Goal: Transaction & Acquisition: Purchase product/service

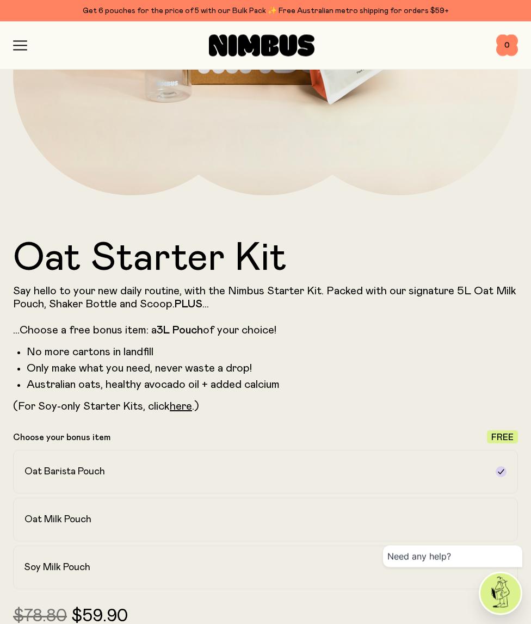
scroll to position [392, 0]
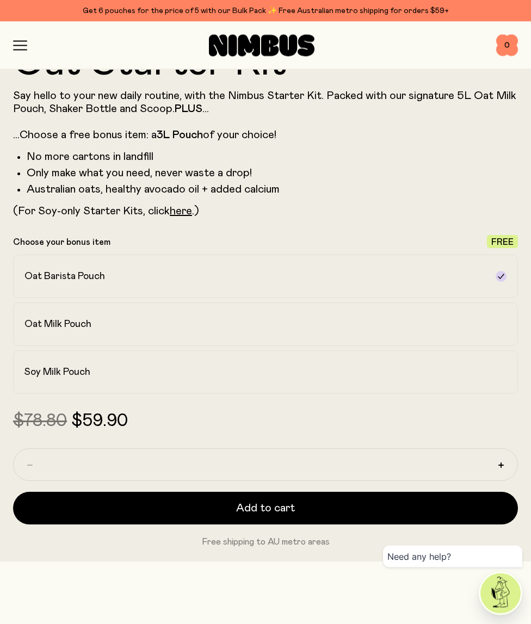
click at [424, 373] on div "Soy Milk Pouch" at bounding box center [255, 372] width 463 height 13
click at [504, 243] on span "Free" at bounding box center [502, 242] width 22 height 9
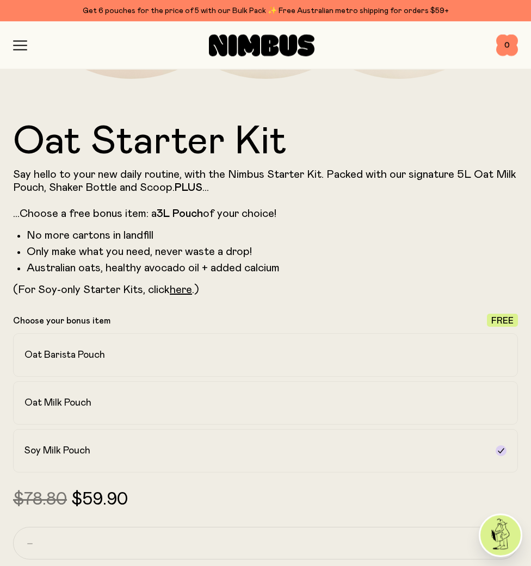
scroll to position [509, 0]
click at [26, 43] on icon "button" at bounding box center [20, 46] width 14 height 10
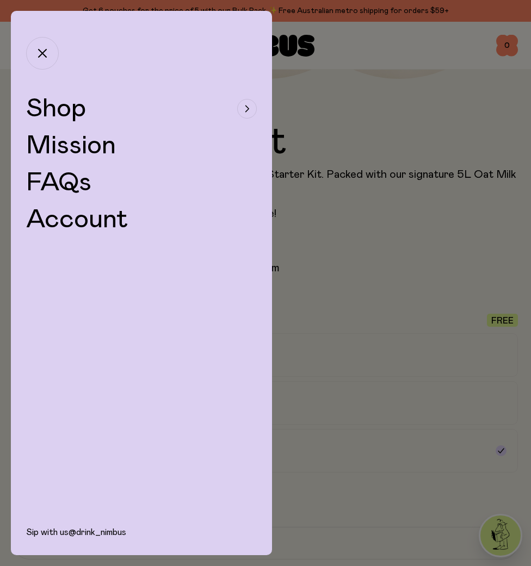
click at [235, 106] on button "Shop" at bounding box center [141, 109] width 231 height 26
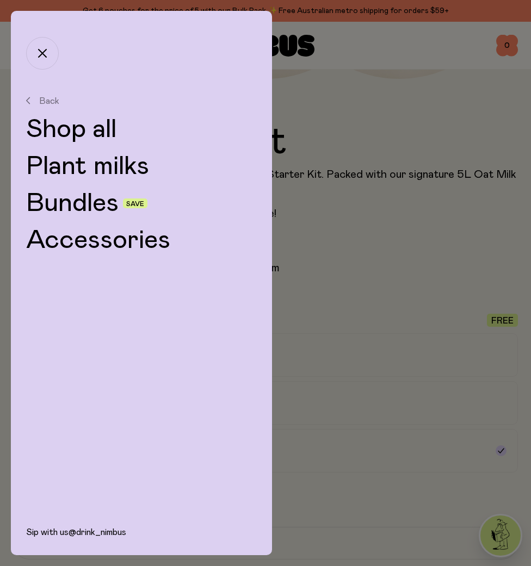
click at [133, 170] on link "Plant milks" at bounding box center [141, 166] width 231 height 26
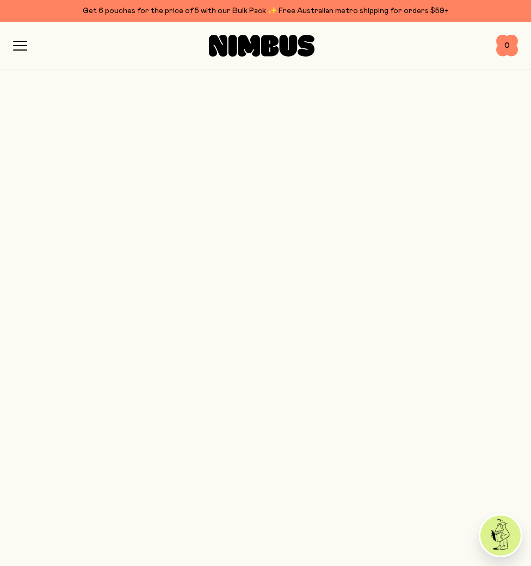
click at [113, 126] on div at bounding box center [265, 283] width 531 height 566
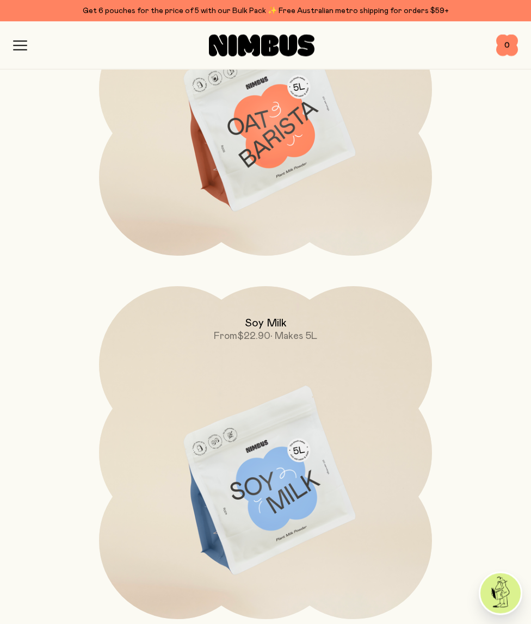
scroll to position [680, 0]
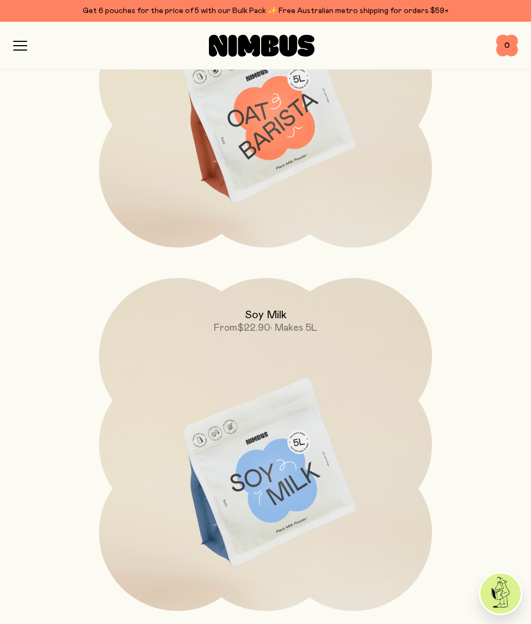
click at [342, 473] on img at bounding box center [265, 473] width 333 height 391
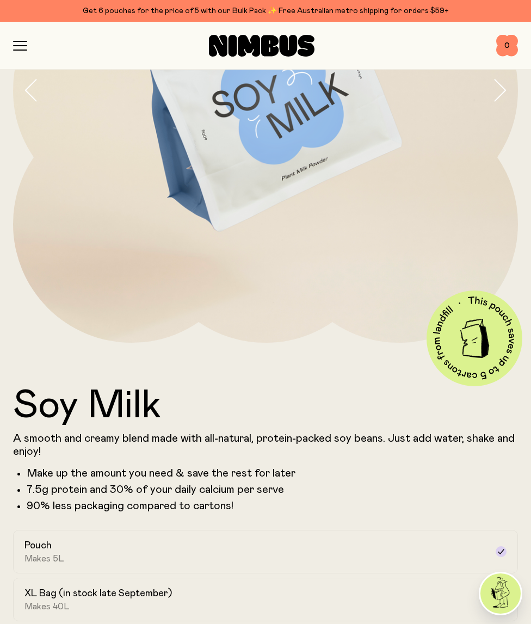
scroll to position [254, 0]
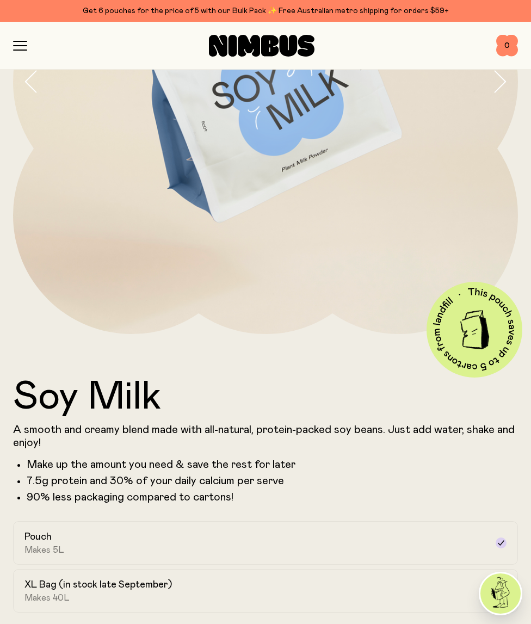
click at [308, 543] on div "Pouch Makes 5L" at bounding box center [255, 543] width 463 height 25
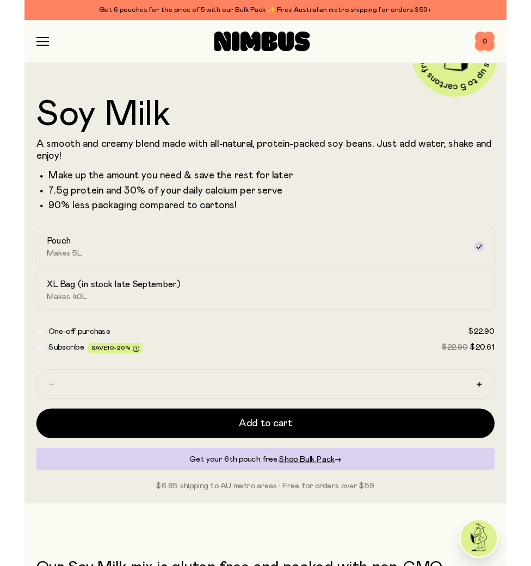
scroll to position [520, 0]
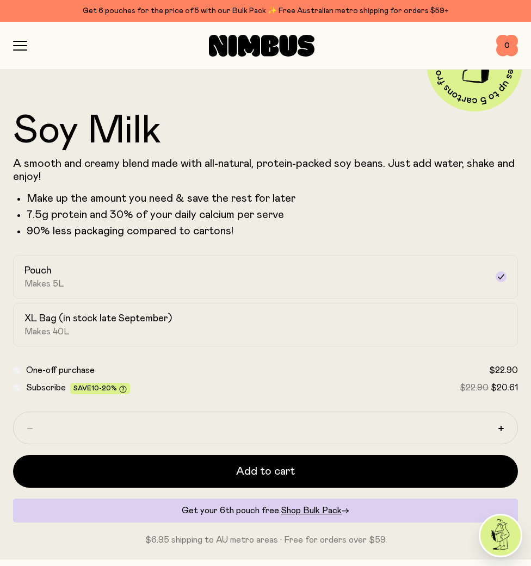
click at [360, 472] on button "Add to cart" at bounding box center [265, 471] width 505 height 33
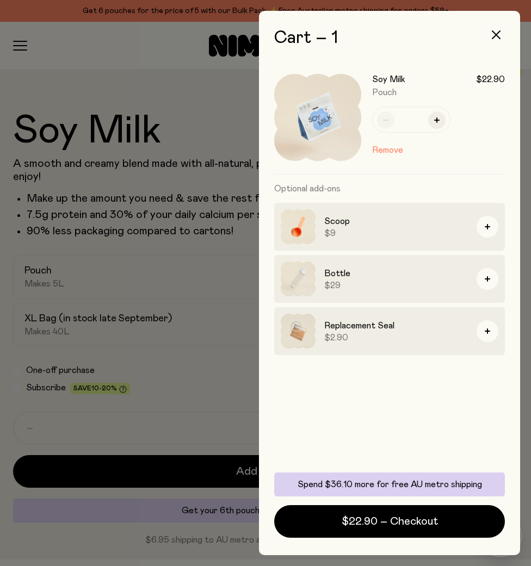
scroll to position [0, 0]
click at [439, 514] on button "$22.90 – Checkout" at bounding box center [389, 521] width 231 height 33
